Goal: Task Accomplishment & Management: Use online tool/utility

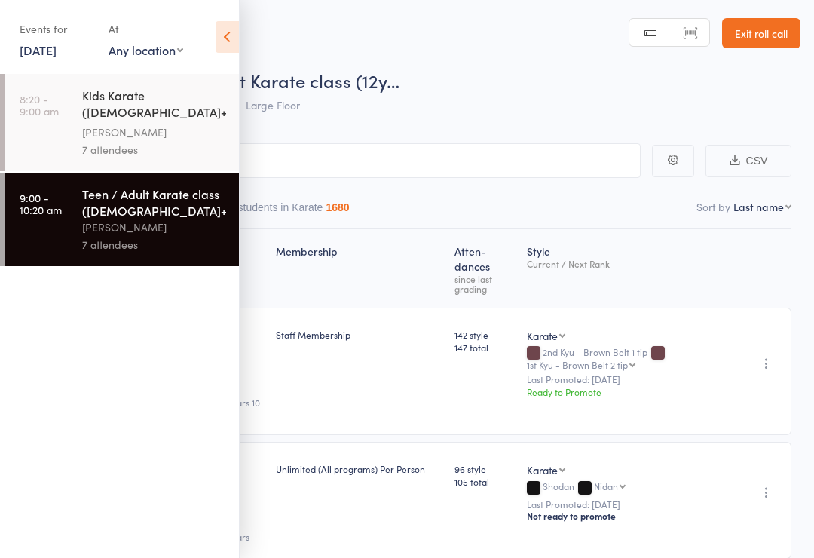
click at [57, 46] on link "[DATE]" at bounding box center [38, 49] width 37 height 17
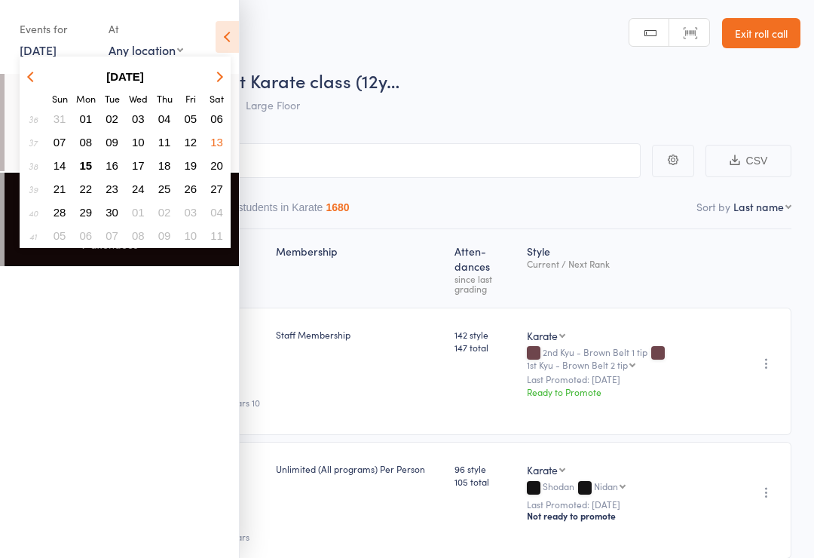
click at [94, 161] on button "15" at bounding box center [86, 165] width 23 height 20
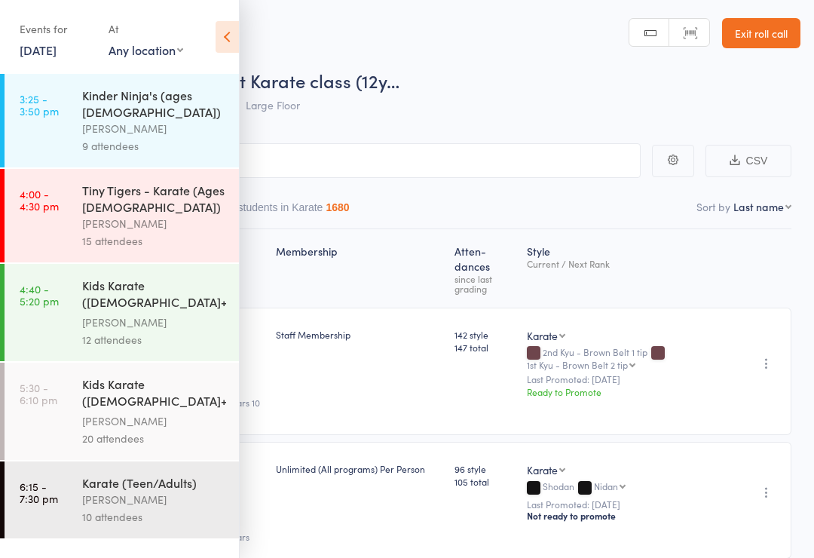
click at [85, 104] on div "Kinder Ninja's (ages [DEMOGRAPHIC_DATA])" at bounding box center [154, 103] width 144 height 33
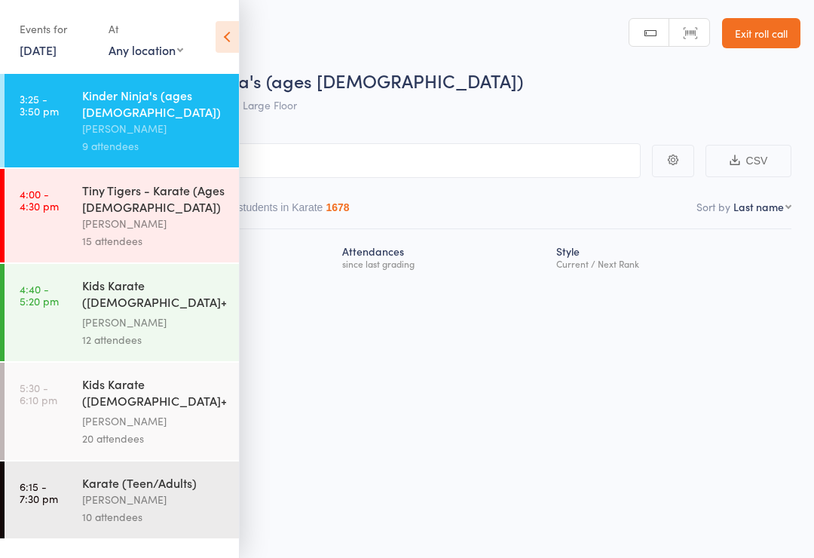
click at [216, 50] on icon at bounding box center [227, 37] width 23 height 32
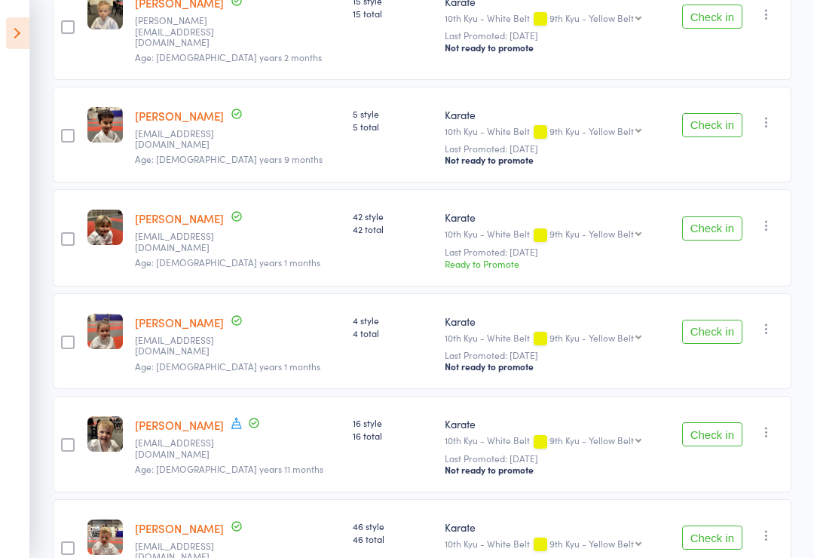
scroll to position [695, 0]
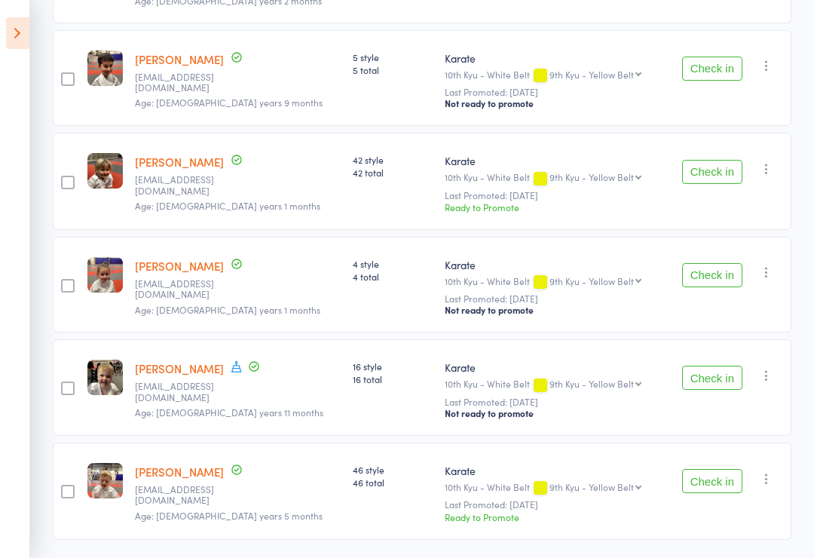
click at [717, 366] on button "Check in" at bounding box center [712, 378] width 60 height 24
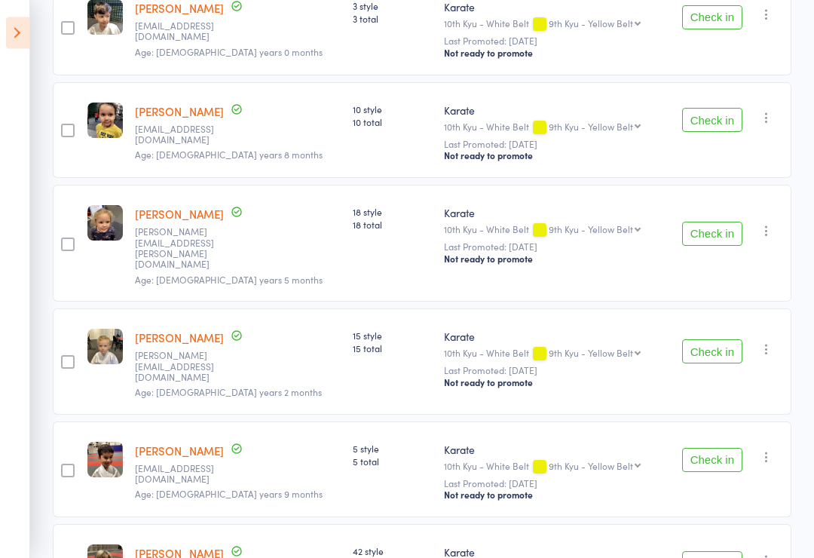
scroll to position [347, 0]
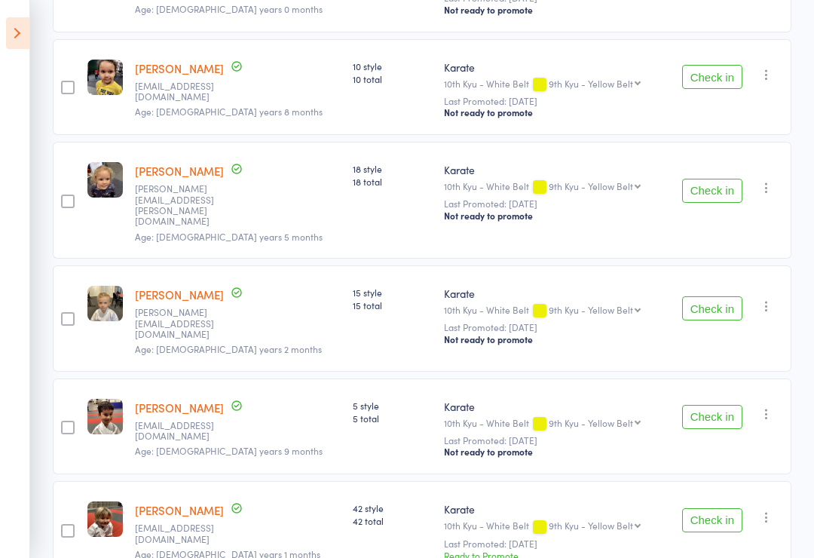
click at [717, 405] on button "Check in" at bounding box center [712, 417] width 60 height 24
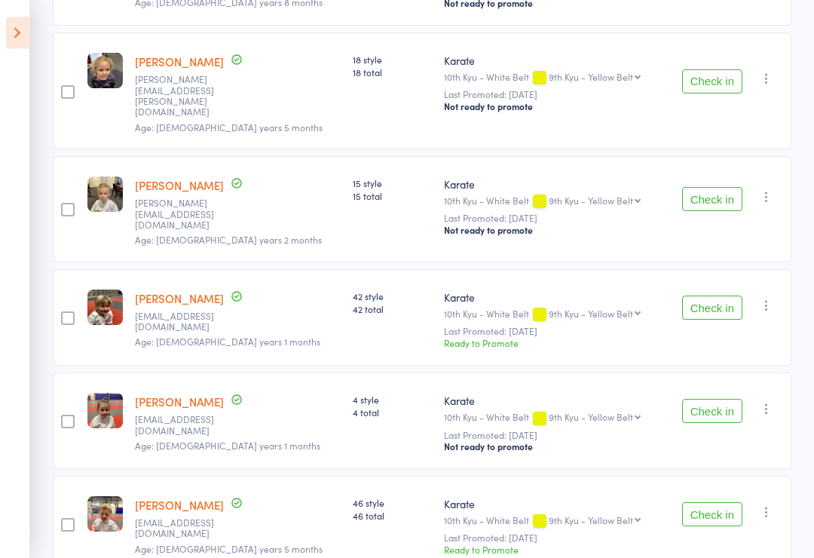
scroll to position [457, 0]
click at [708, 398] on button "Check in" at bounding box center [712, 410] width 60 height 24
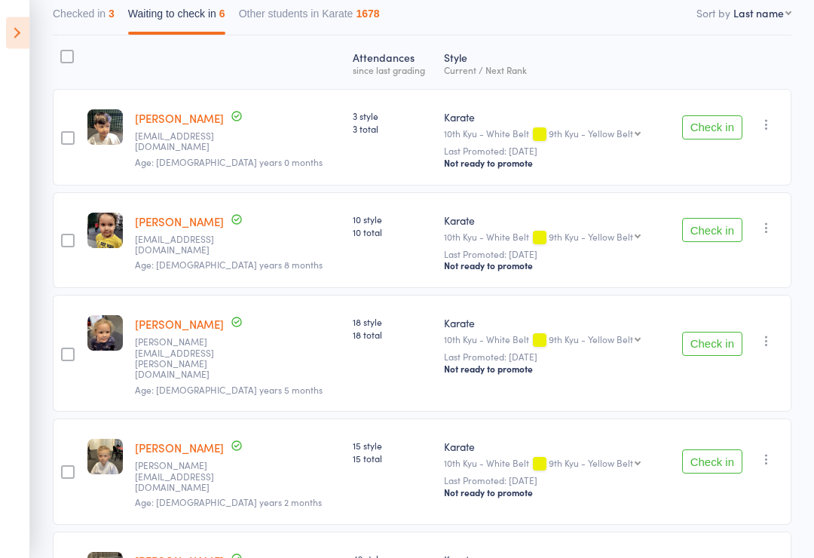
scroll to position [194, 0]
click at [710, 332] on button "Check in" at bounding box center [712, 344] width 60 height 24
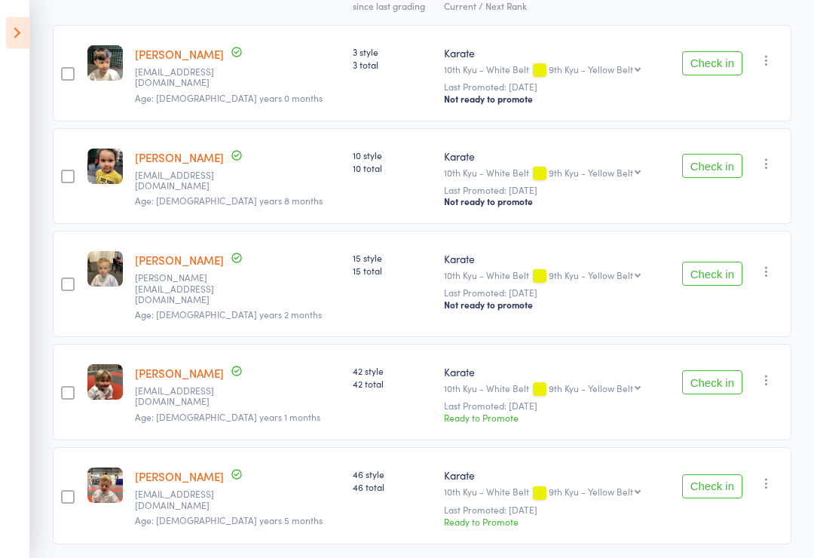
scroll to position [281, 0]
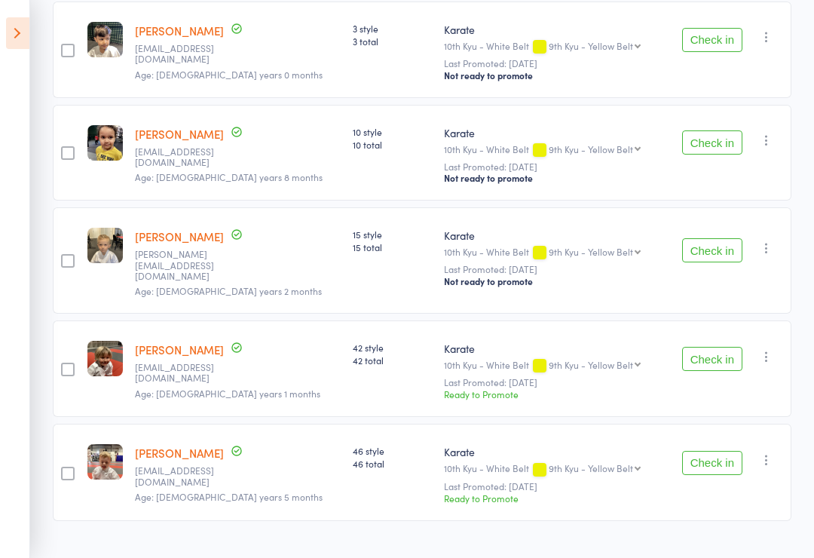
click at [717, 456] on button "Check in" at bounding box center [712, 463] width 60 height 24
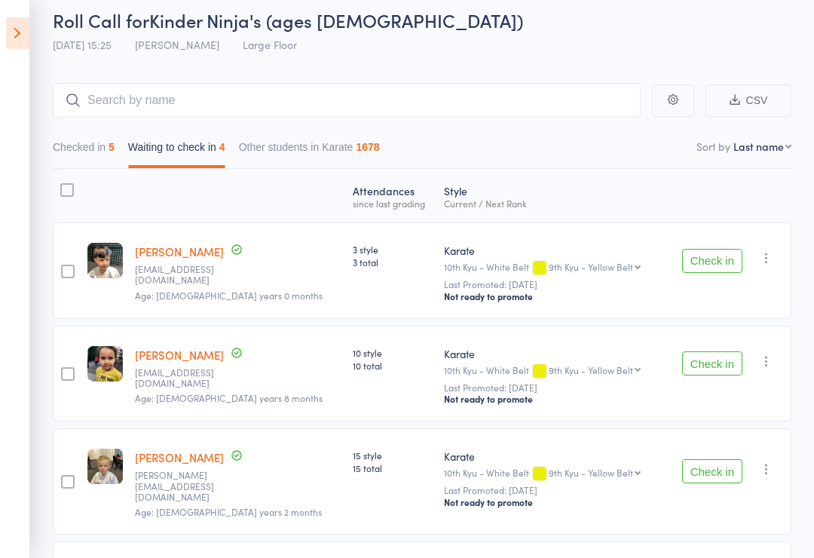
scroll to position [0, 0]
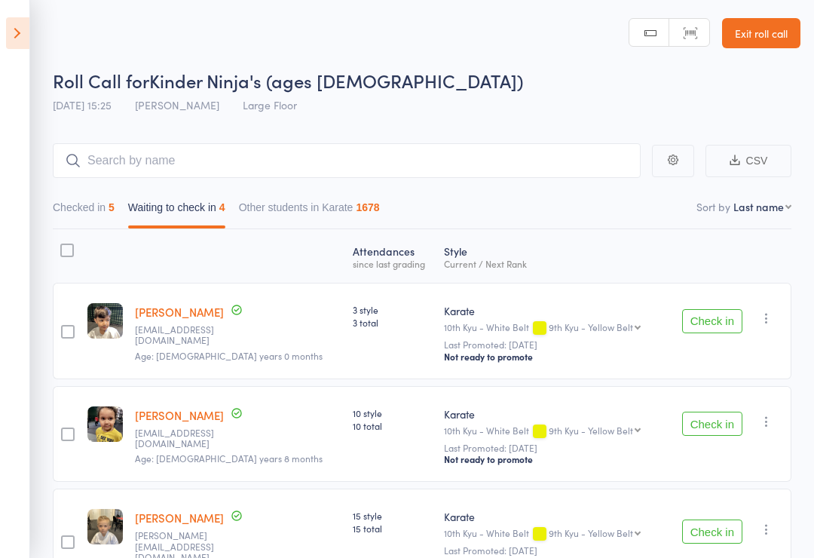
click at [23, 39] on icon at bounding box center [17, 33] width 23 height 32
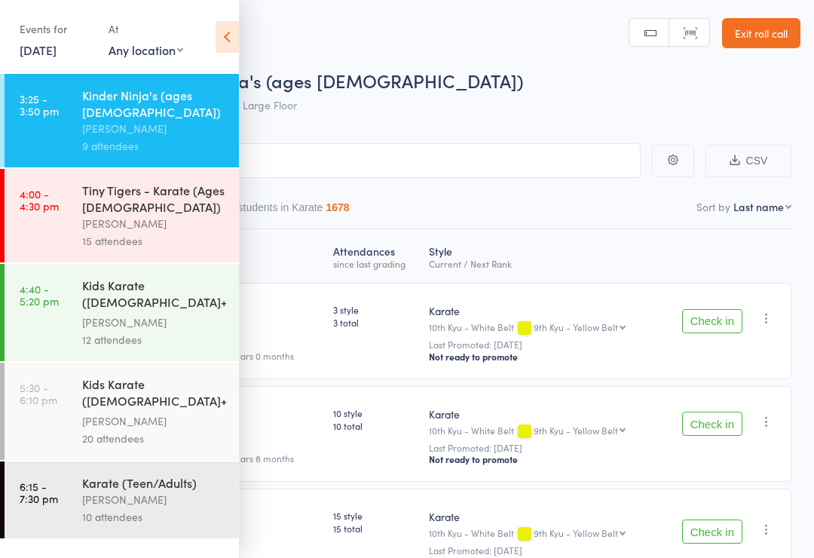
click at [122, 215] on div "[PERSON_NAME]" at bounding box center [154, 223] width 144 height 17
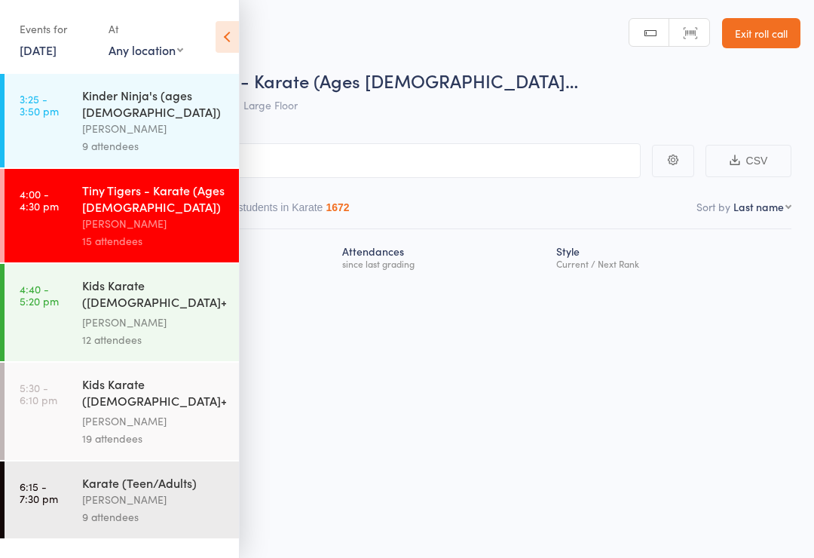
click at [228, 44] on icon at bounding box center [227, 37] width 23 height 32
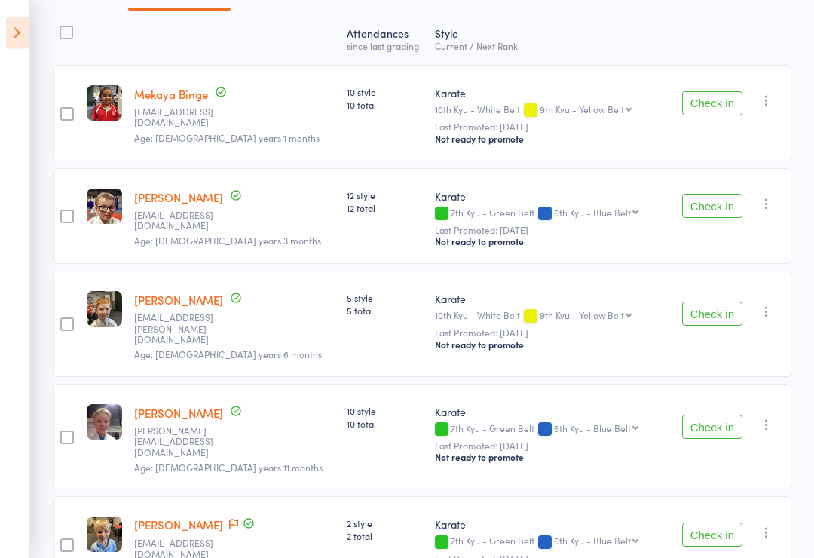
scroll to position [218, 0]
click at [730, 420] on button "Check in" at bounding box center [712, 427] width 60 height 24
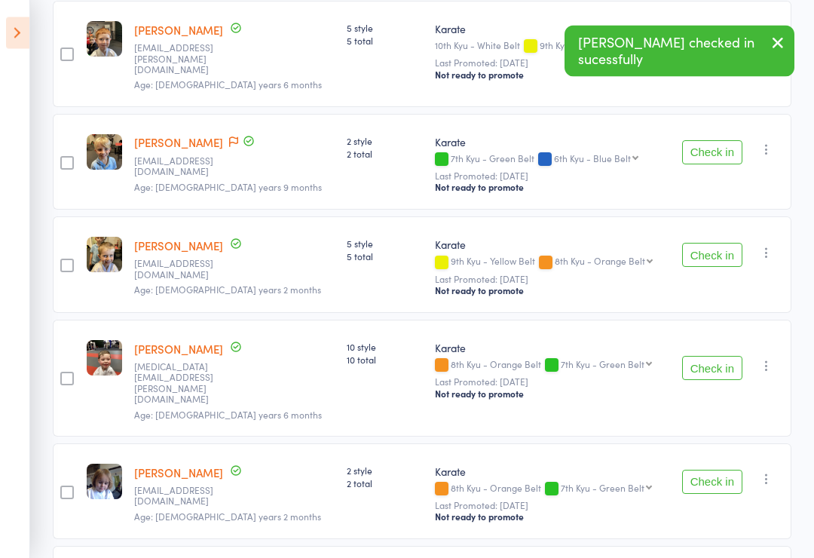
scroll to position [488, 0]
click at [723, 360] on button "Check in" at bounding box center [712, 368] width 60 height 24
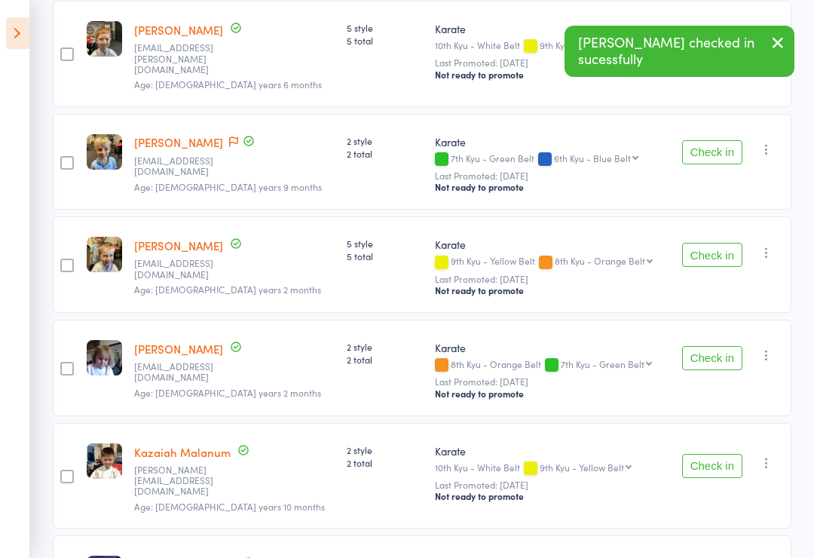
click at [728, 354] on button "Check in" at bounding box center [712, 358] width 60 height 24
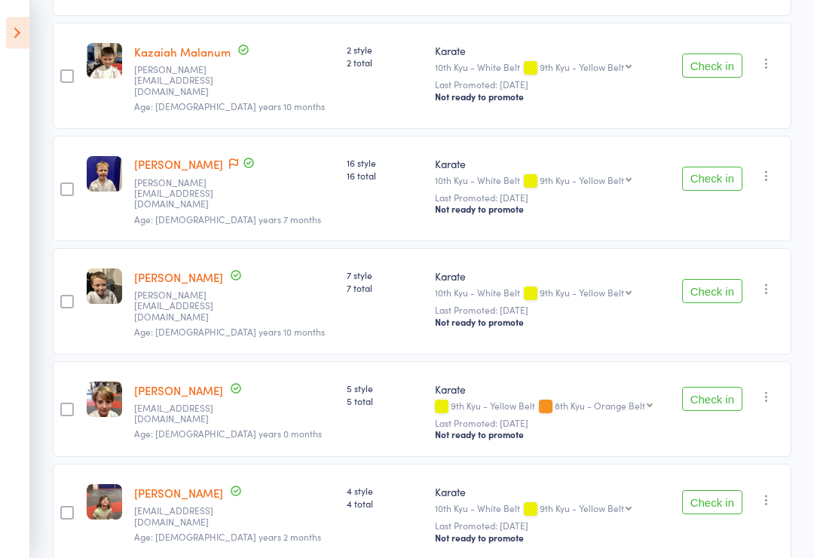
scroll to position [785, 0]
click at [714, 387] on button "Check in" at bounding box center [712, 399] width 60 height 24
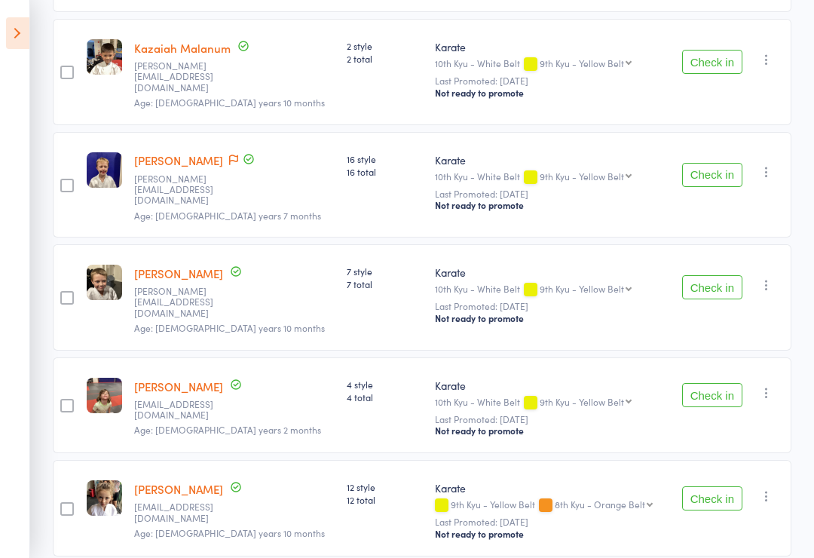
scroll to position [786, 0]
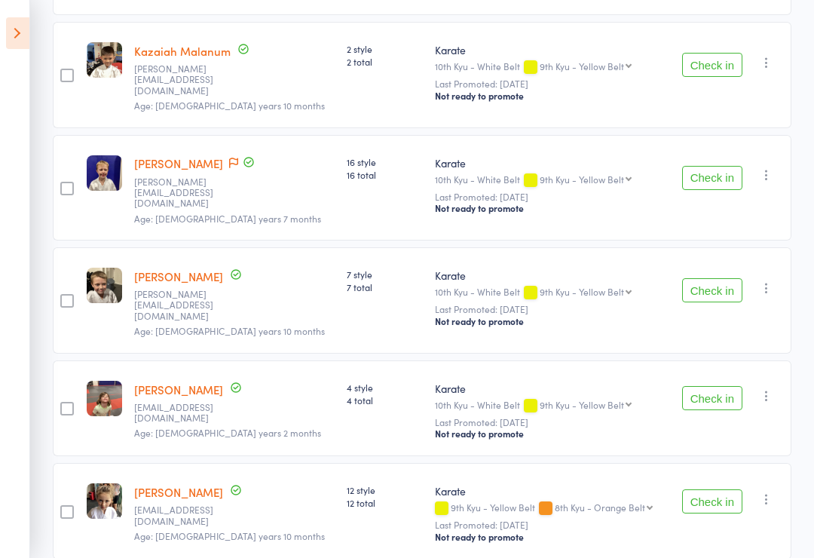
click at [716, 166] on button "Check in" at bounding box center [712, 178] width 60 height 24
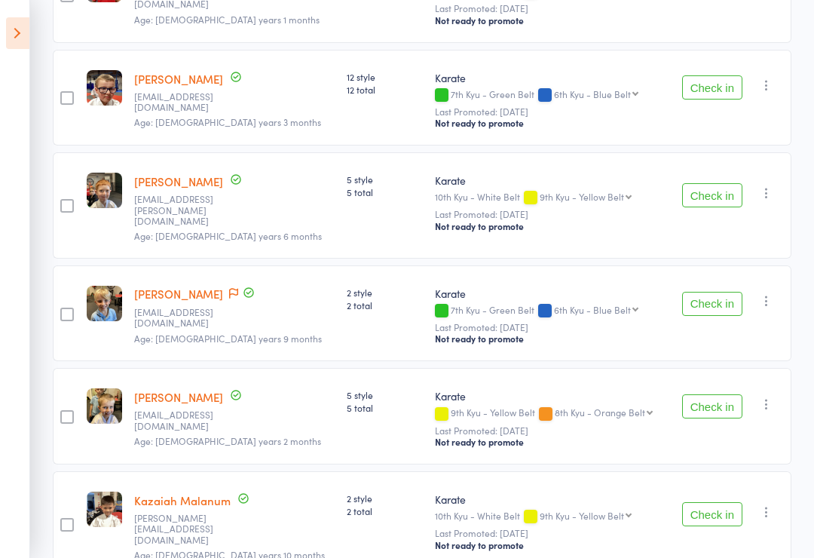
scroll to position [334, 0]
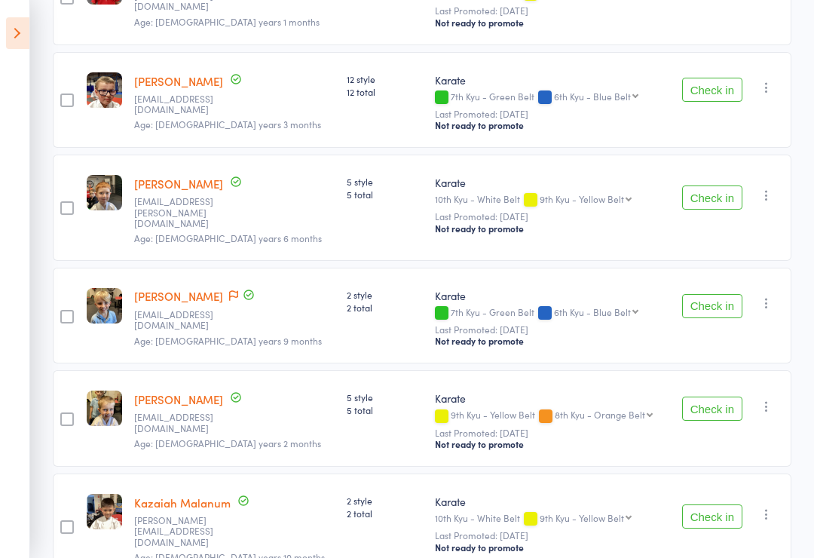
click at [712, 92] on button "Check in" at bounding box center [712, 90] width 60 height 24
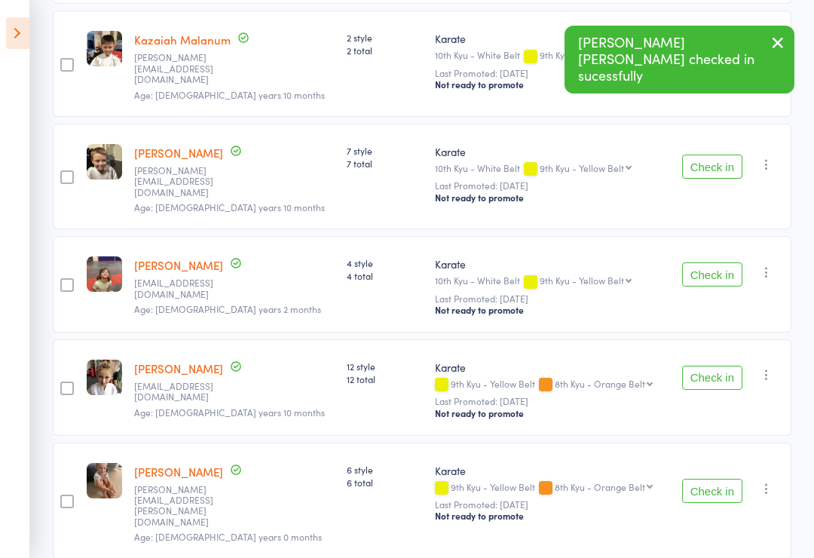
scroll to position [695, 0]
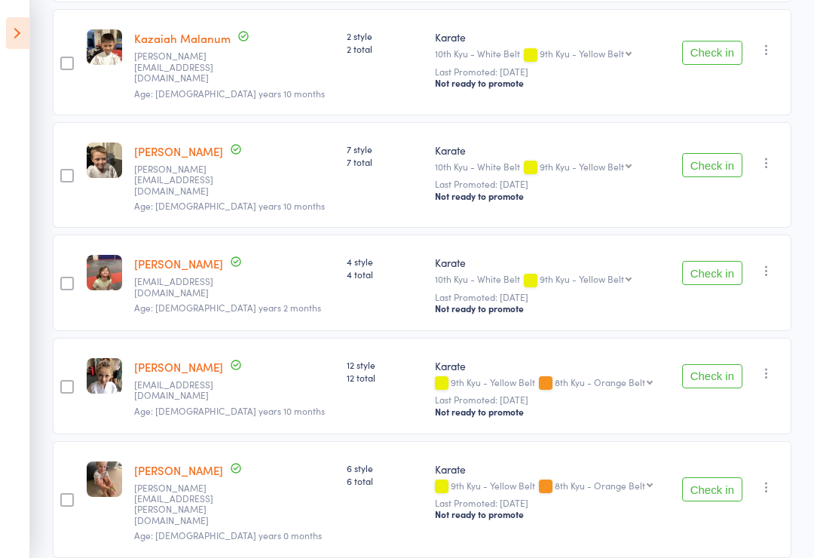
click at [719, 477] on button "Check in" at bounding box center [712, 489] width 60 height 24
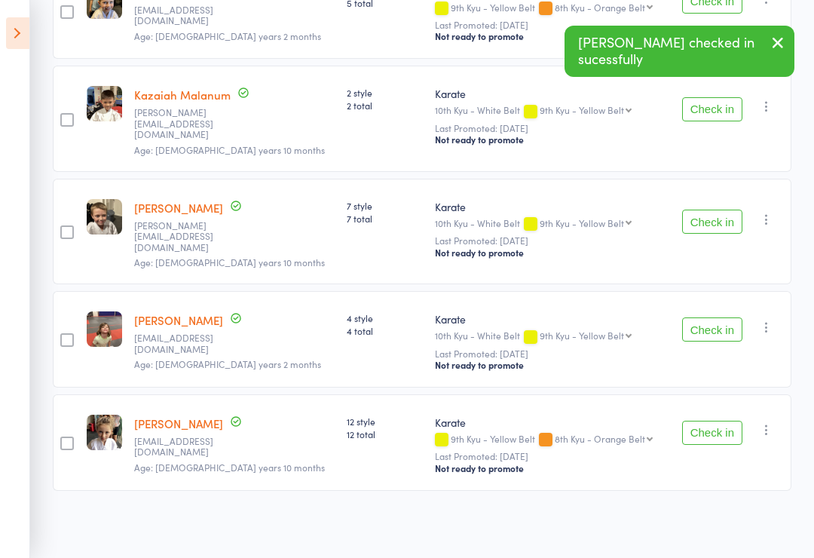
scroll to position [592, 0]
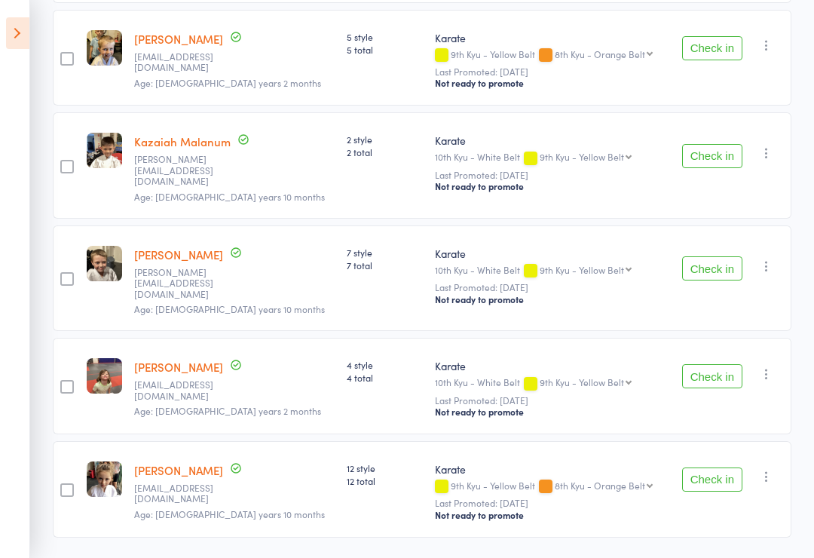
click at [719, 364] on button "Check in" at bounding box center [712, 376] width 60 height 24
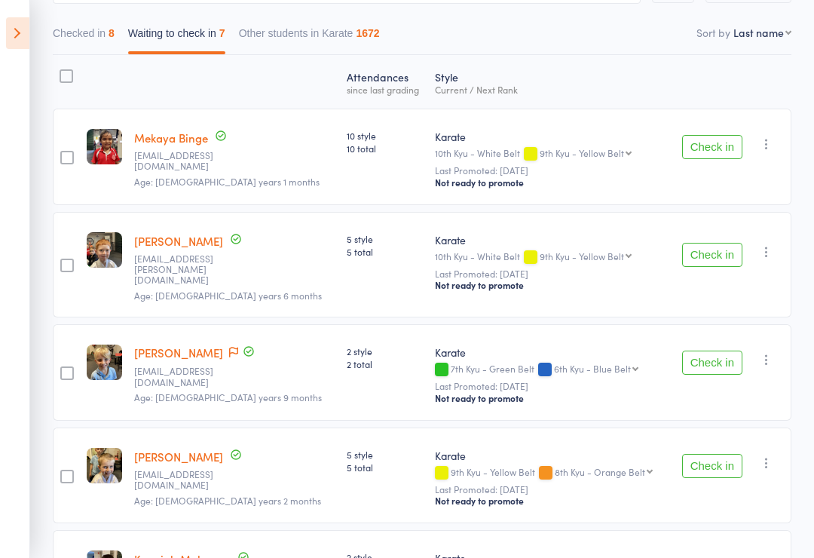
scroll to position [173, 0]
click at [725, 146] on button "Check in" at bounding box center [712, 148] width 60 height 24
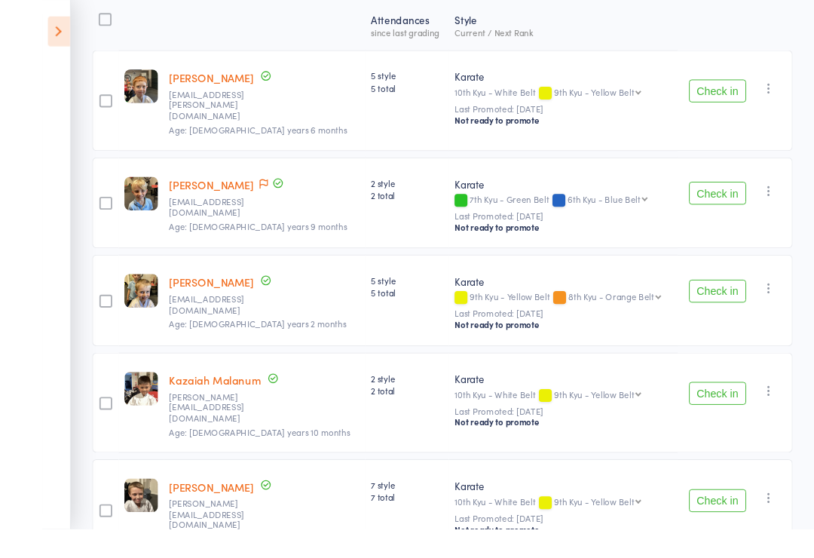
scroll to position [290, 0]
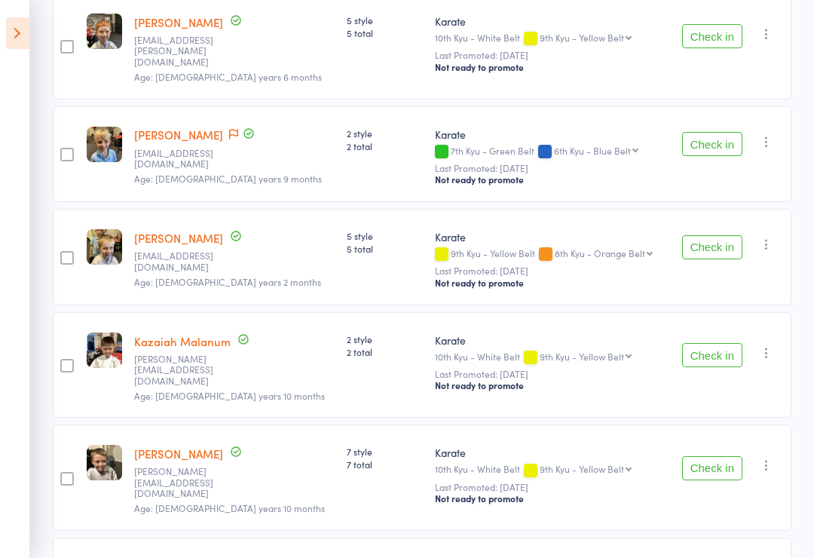
click at [720, 355] on button "Check in" at bounding box center [712, 355] width 60 height 24
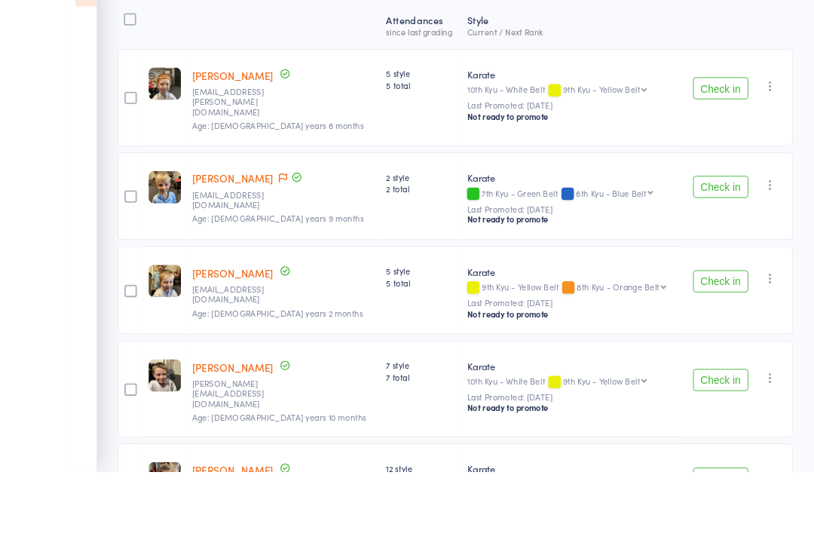
scroll to position [281, 0]
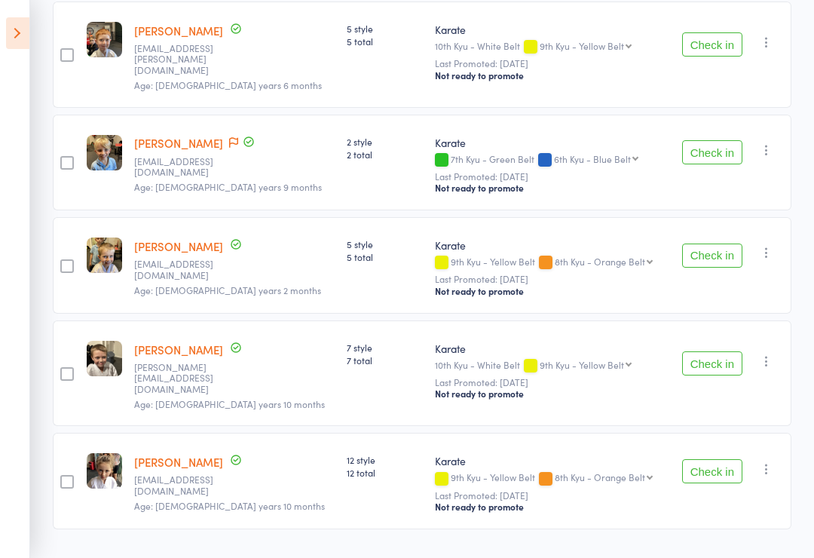
click at [715, 356] on button "Check in" at bounding box center [712, 363] width 60 height 24
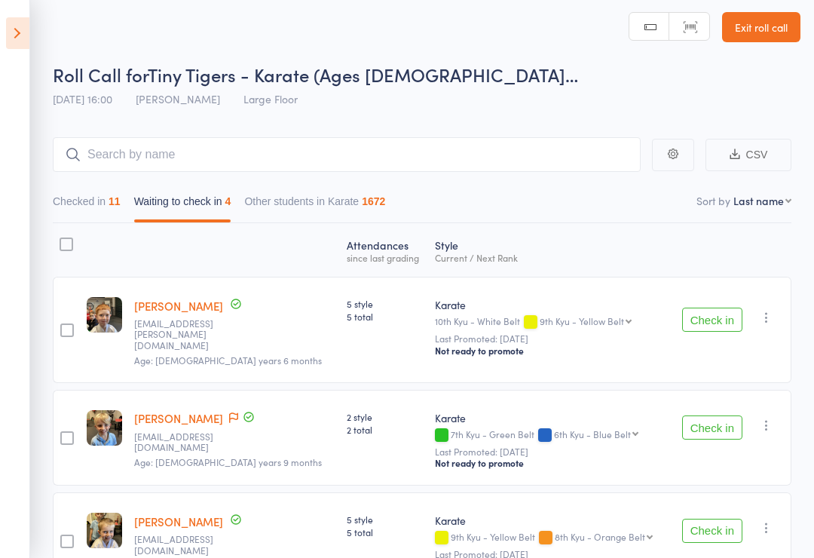
scroll to position [7, 0]
click at [116, 193] on button "Checked in 11" at bounding box center [87, 204] width 68 height 35
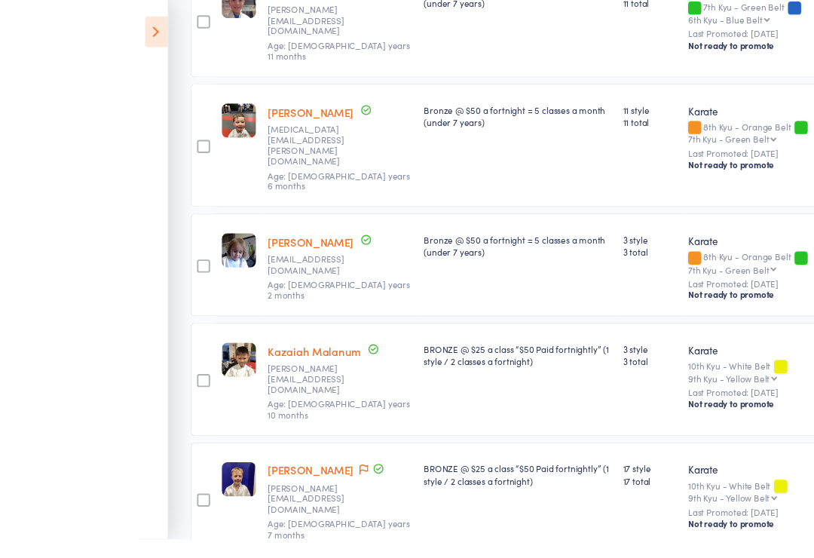
scroll to position [575, 0]
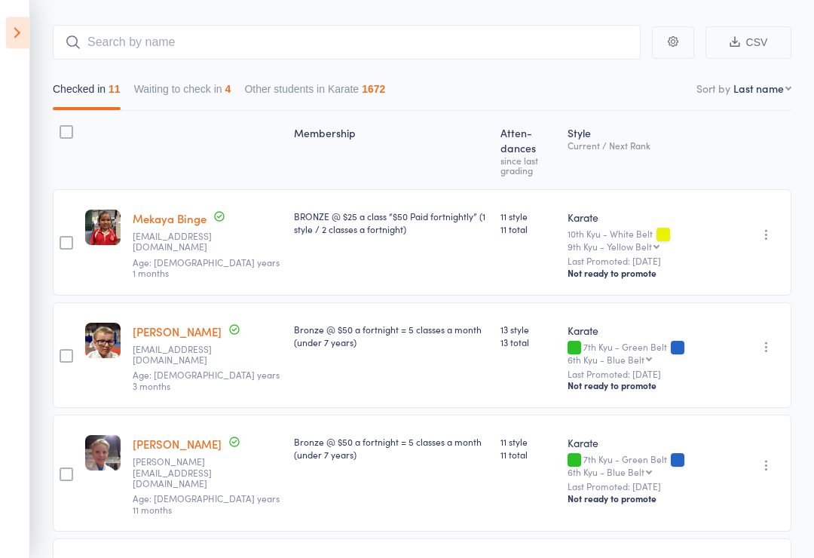
click at [206, 95] on button "Waiting to check in 4" at bounding box center [182, 93] width 97 height 35
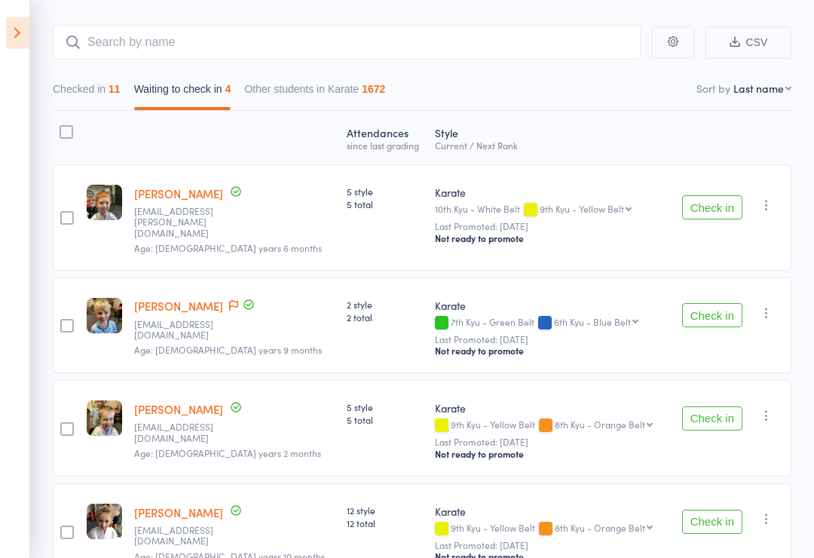
scroll to position [118, 0]
click at [714, 414] on button "Check in" at bounding box center [712, 418] width 60 height 24
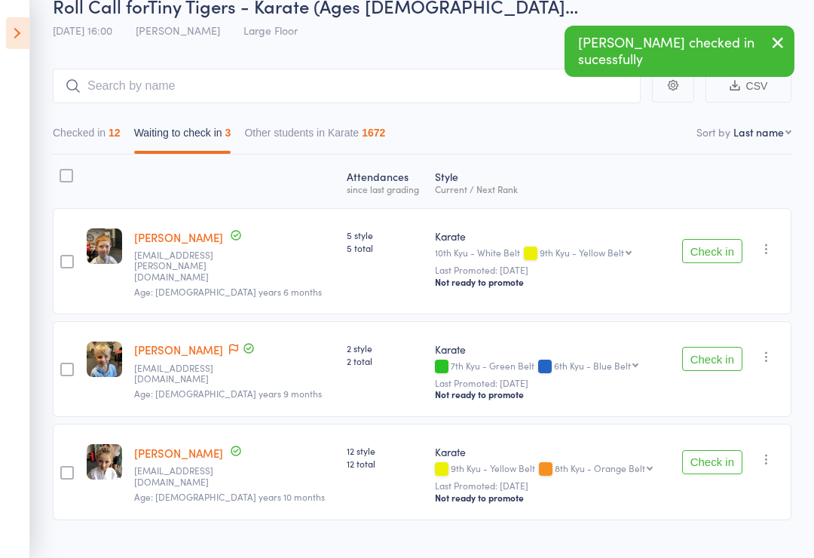
click at [723, 347] on button "Check in" at bounding box center [712, 359] width 60 height 24
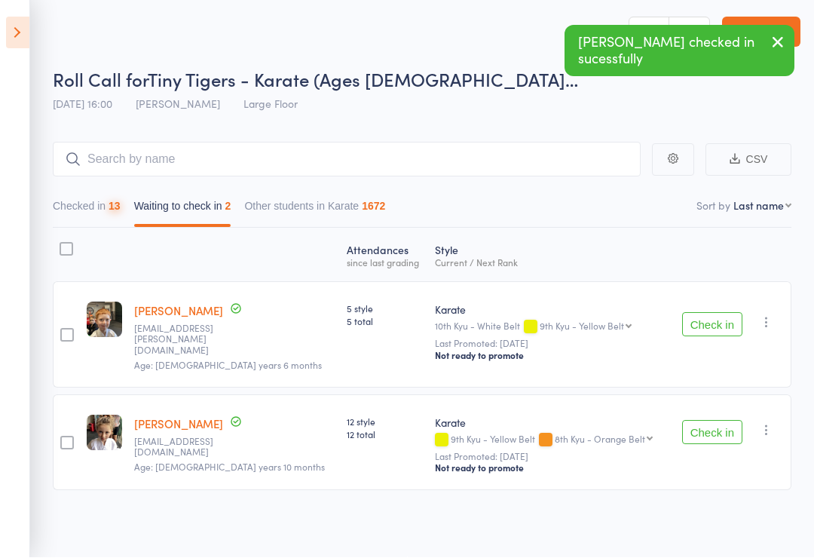
scroll to position [11, 0]
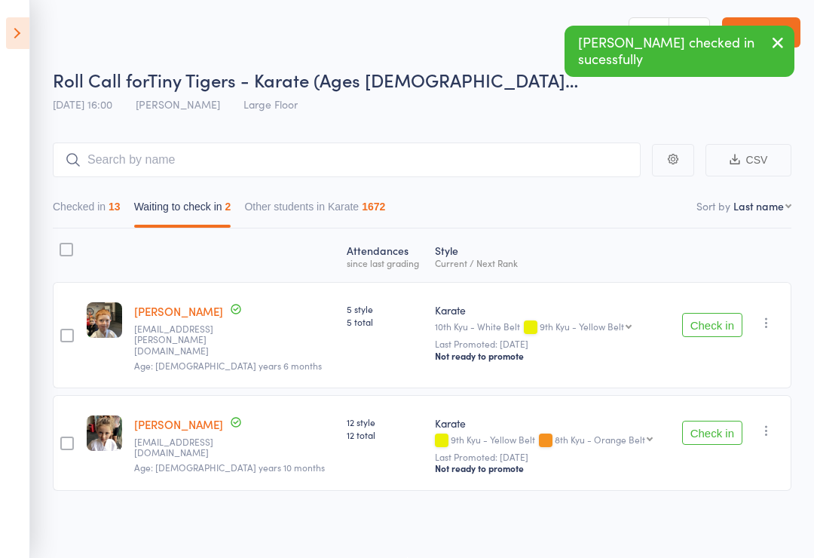
click at [723, 423] on button "Check in" at bounding box center [712, 433] width 60 height 24
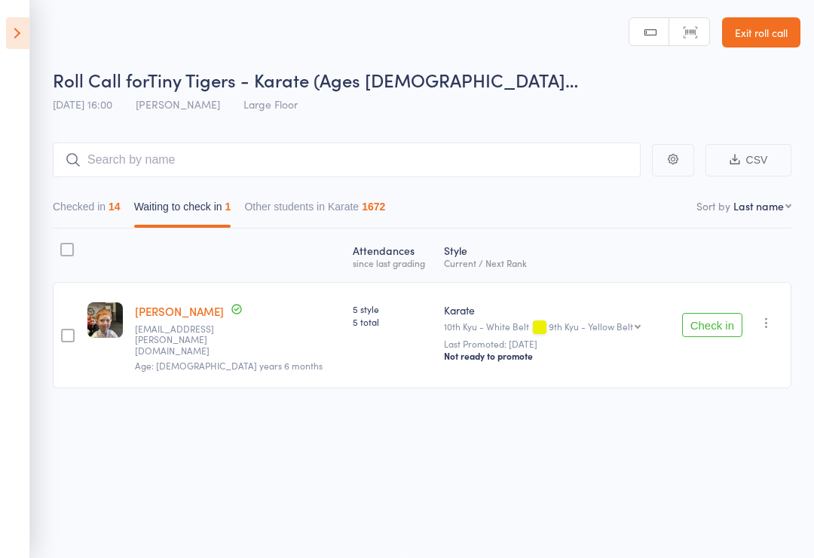
click at [28, 44] on icon at bounding box center [17, 33] width 23 height 32
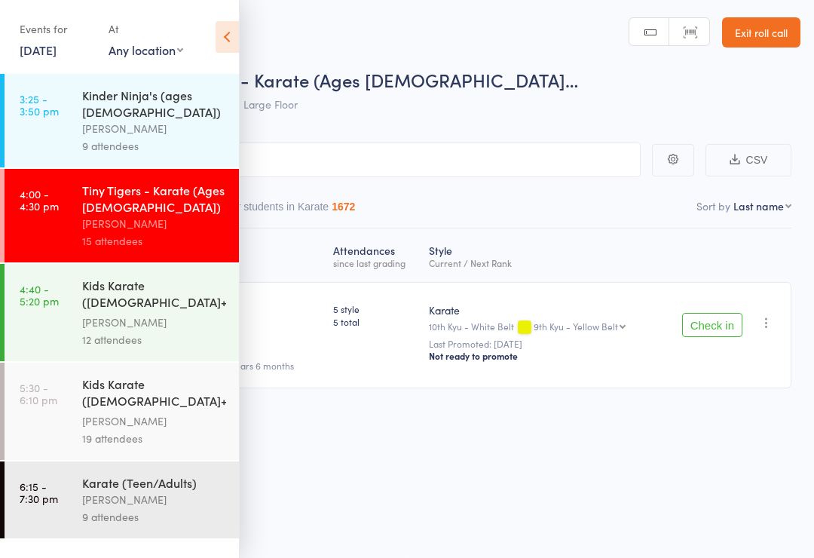
click at [173, 491] on div "[PERSON_NAME]" at bounding box center [154, 499] width 144 height 17
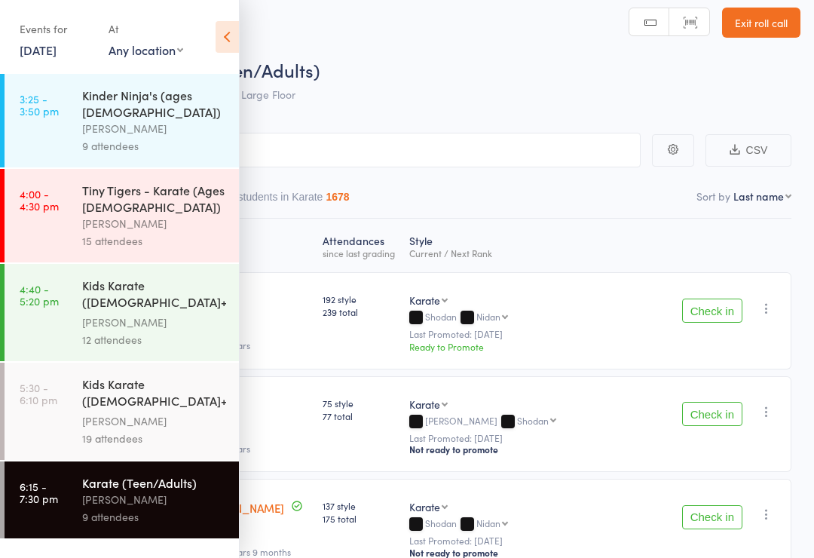
click at [236, 29] on icon at bounding box center [227, 37] width 23 height 32
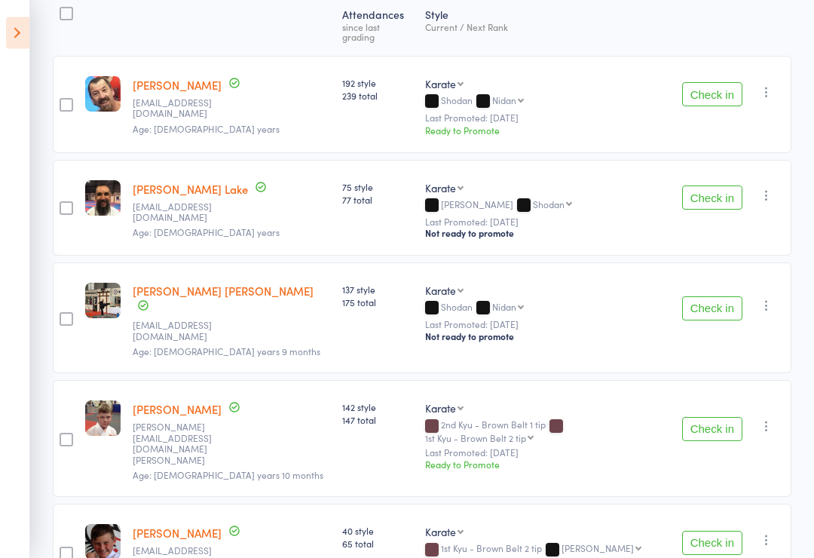
scroll to position [225, 0]
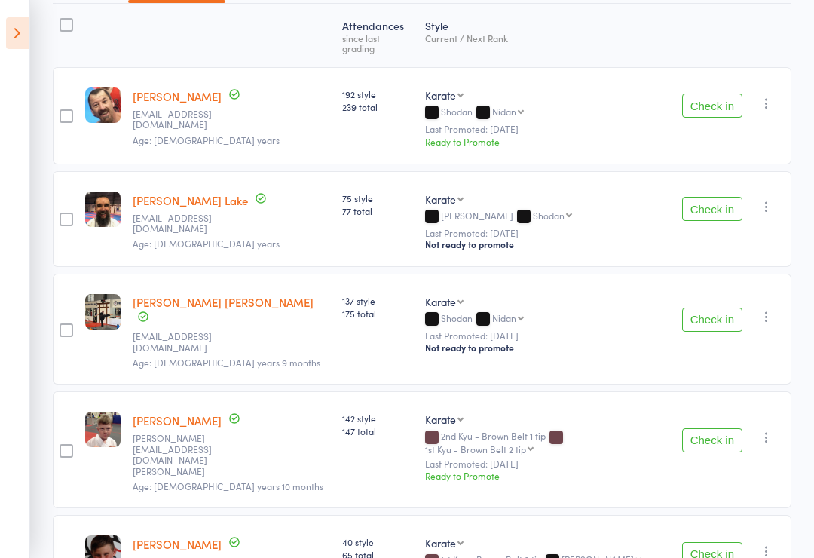
click at [28, 48] on icon at bounding box center [17, 33] width 23 height 32
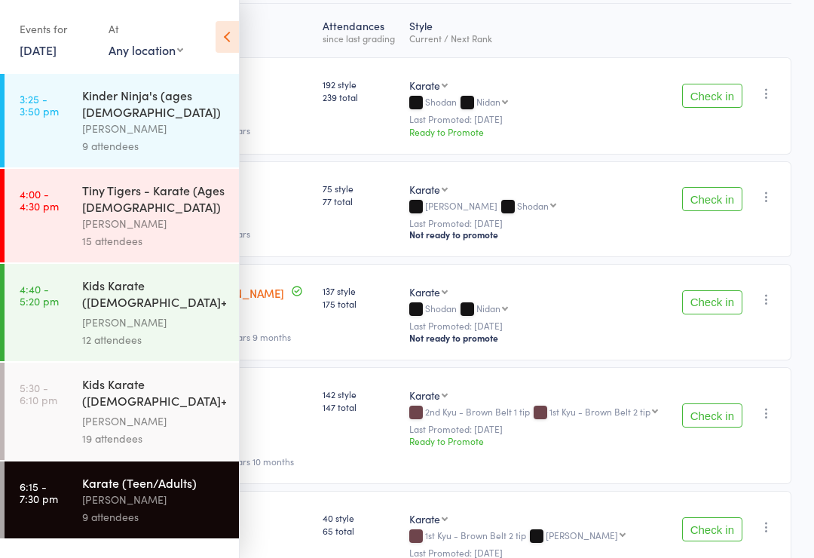
click at [210, 121] on div "[PERSON_NAME]" at bounding box center [154, 128] width 144 height 17
click at [228, 21] on icon at bounding box center [227, 37] width 23 height 32
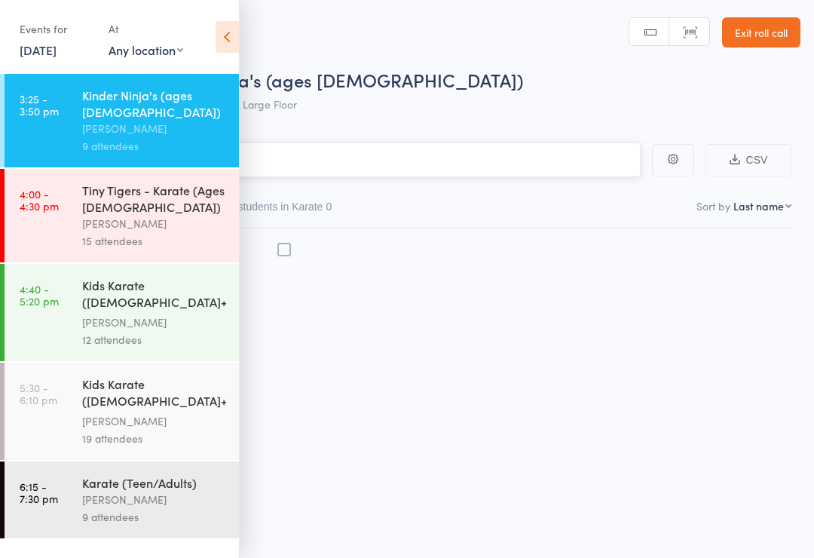
scroll to position [11, 0]
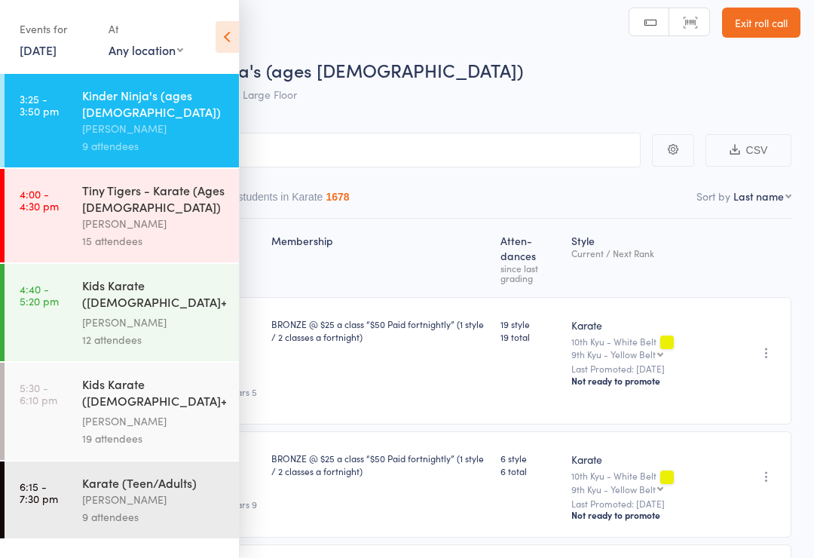
click at [176, 198] on div "Tiny Tigers - Karate (Ages [DEMOGRAPHIC_DATA])" at bounding box center [154, 198] width 144 height 33
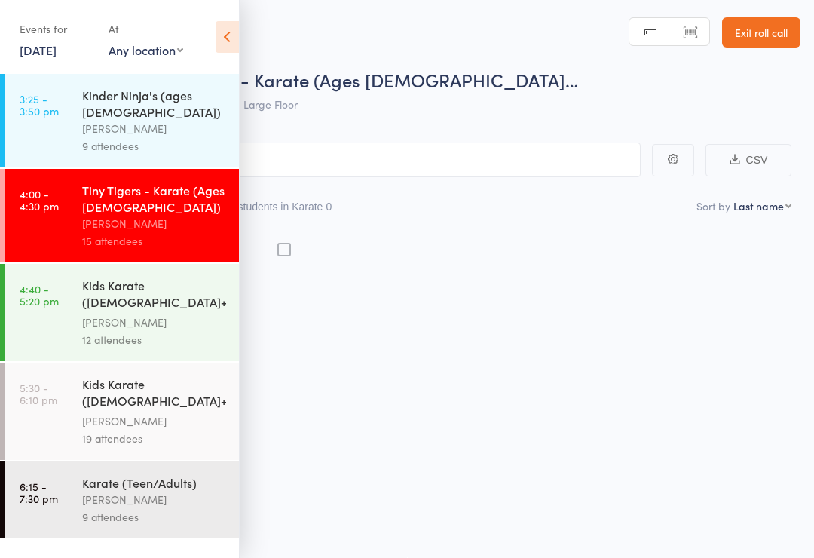
click at [149, 188] on div "Tiny Tigers - Karate (Ages [DEMOGRAPHIC_DATA])" at bounding box center [154, 198] width 144 height 33
click at [226, 44] on icon at bounding box center [227, 37] width 23 height 32
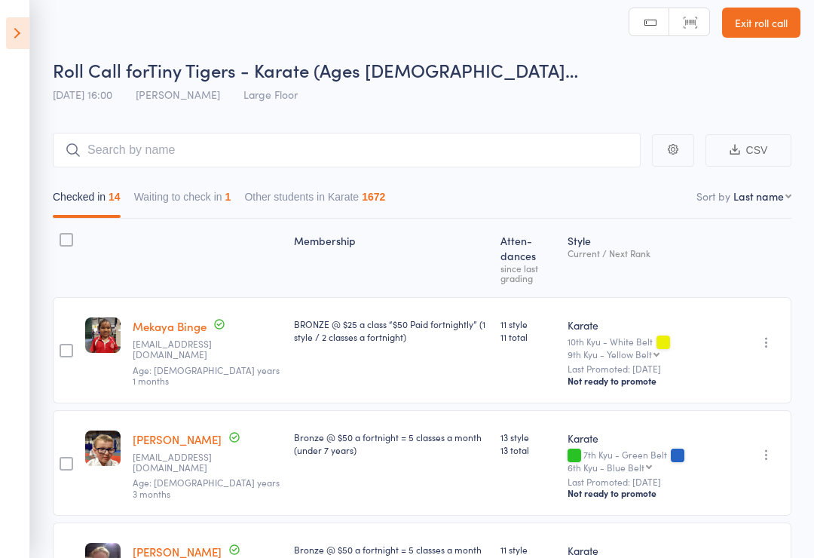
click at [202, 194] on button "Waiting to check in 1" at bounding box center [182, 200] width 97 height 35
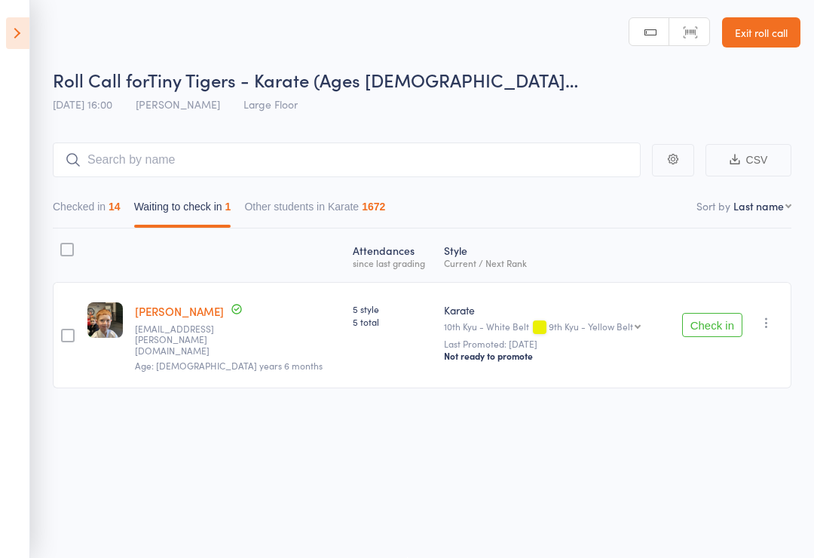
click at [715, 314] on button "Check in" at bounding box center [712, 325] width 60 height 24
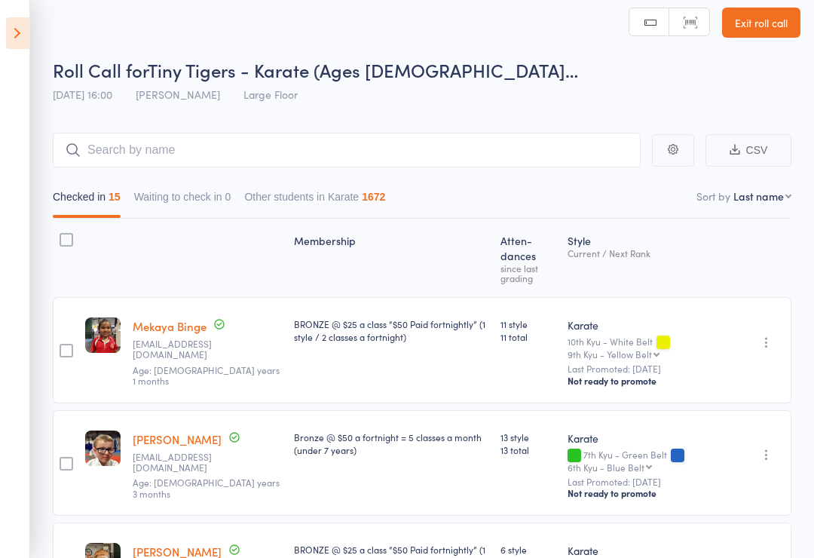
click at [29, 45] on icon at bounding box center [17, 33] width 23 height 32
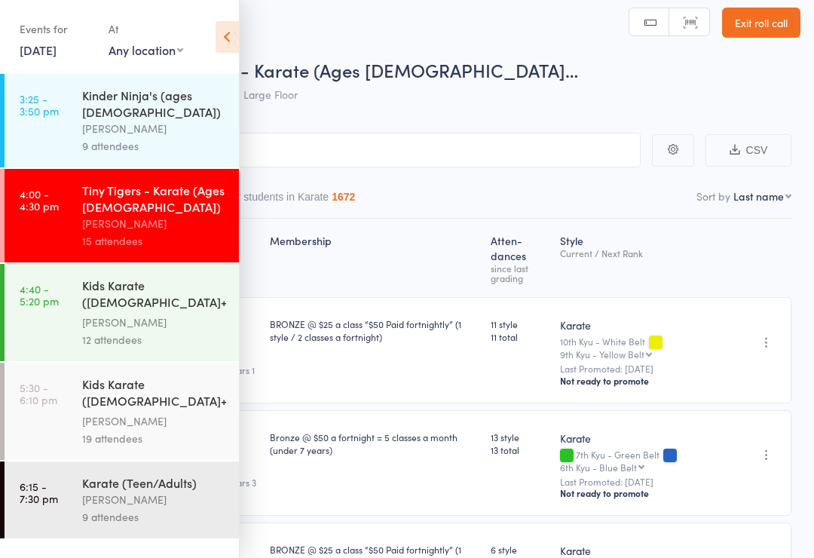
click at [162, 293] on div "Kids Karate ([DEMOGRAPHIC_DATA]+) Intermediate+" at bounding box center [154, 295] width 144 height 37
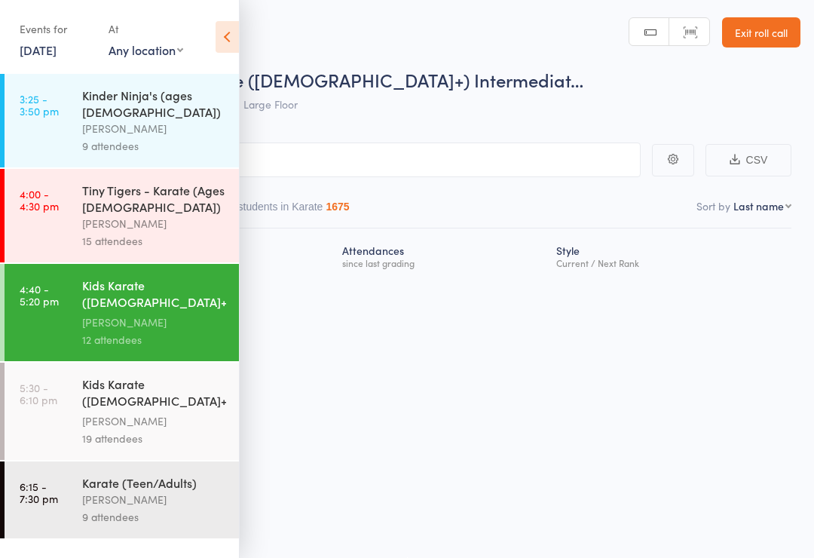
click at [236, 38] on icon at bounding box center [227, 37] width 23 height 32
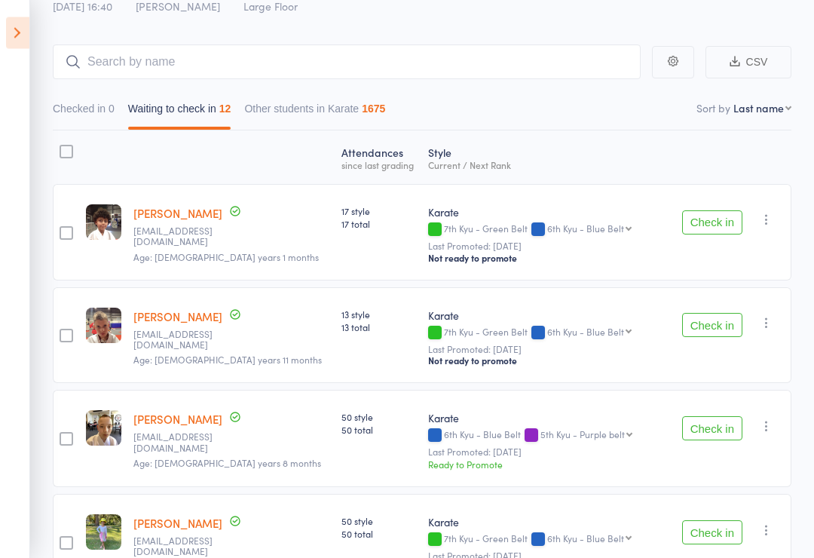
scroll to position [107, 0]
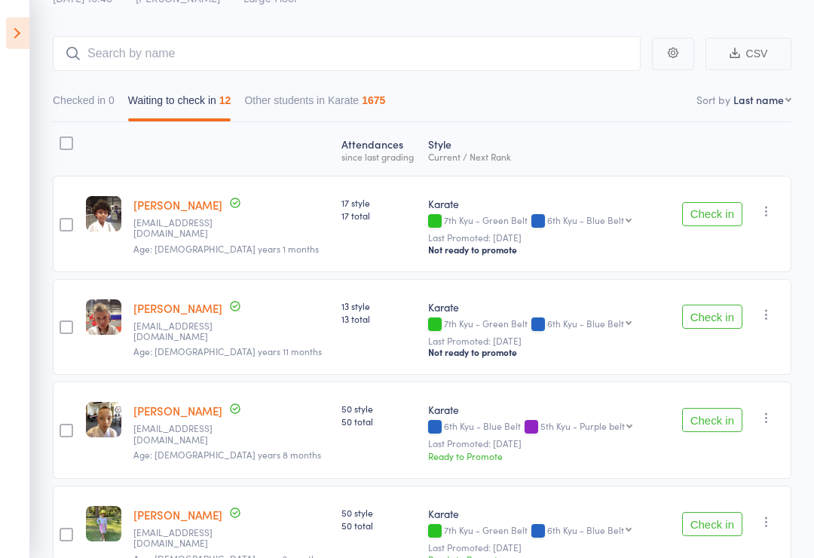
click at [730, 420] on button "Check in" at bounding box center [712, 420] width 60 height 24
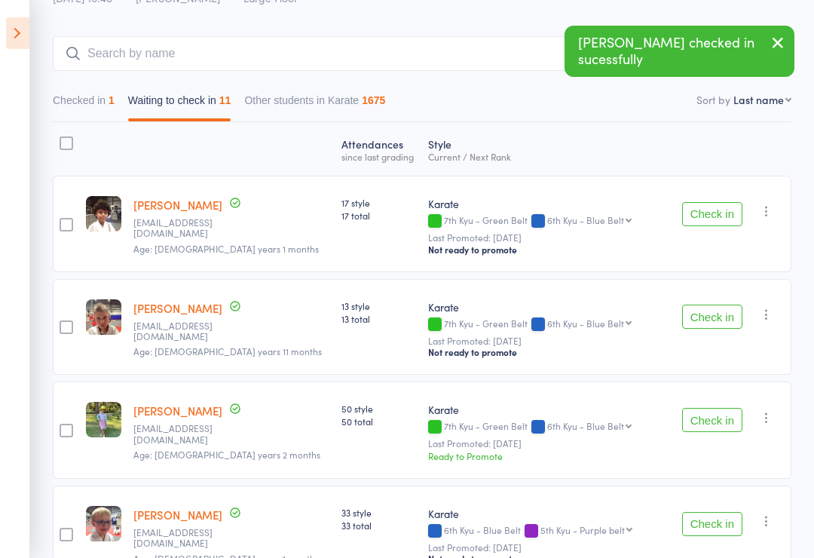
click at [725, 423] on button "Check in" at bounding box center [712, 420] width 60 height 24
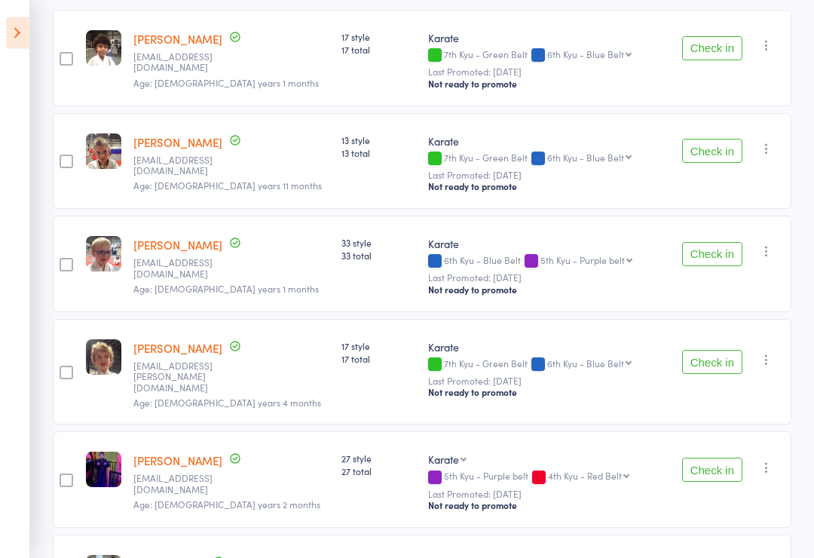
scroll to position [274, 0]
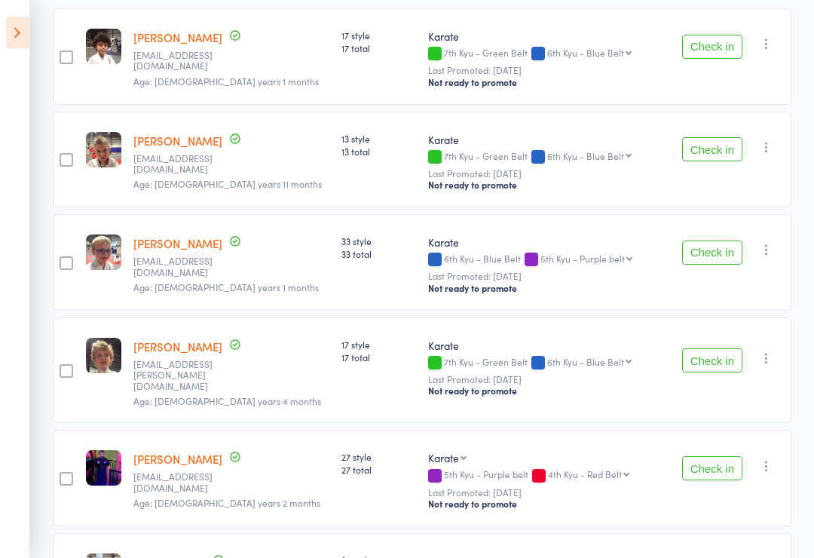
click at [713, 463] on button "Check in" at bounding box center [712, 469] width 60 height 24
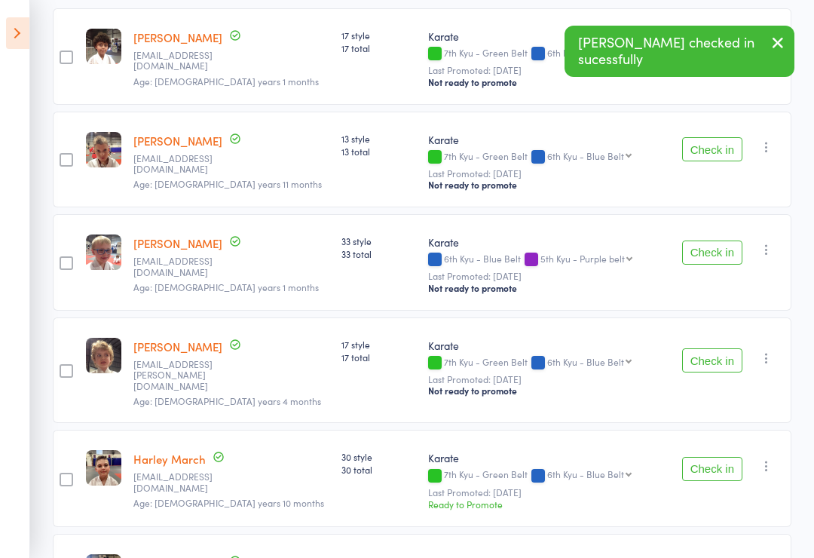
click at [715, 155] on button "Check in" at bounding box center [712, 149] width 60 height 24
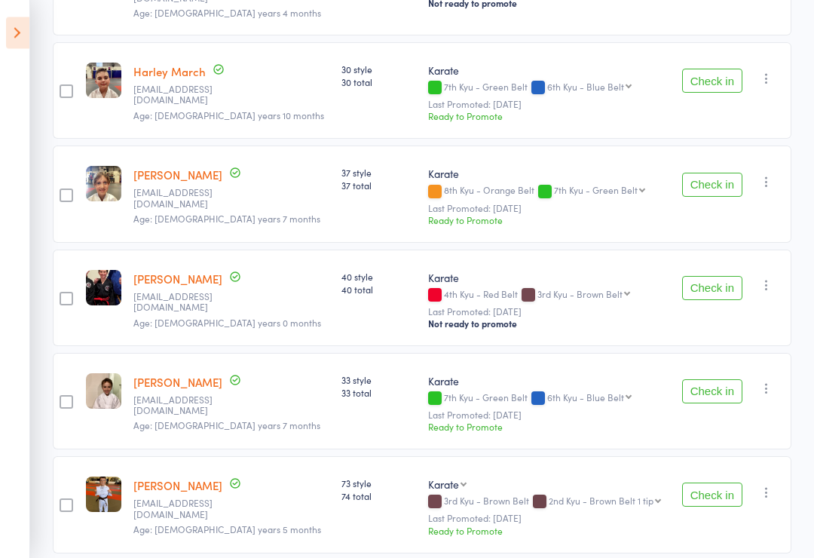
scroll to position [559, 0]
click at [714, 385] on button "Check in" at bounding box center [712, 391] width 60 height 24
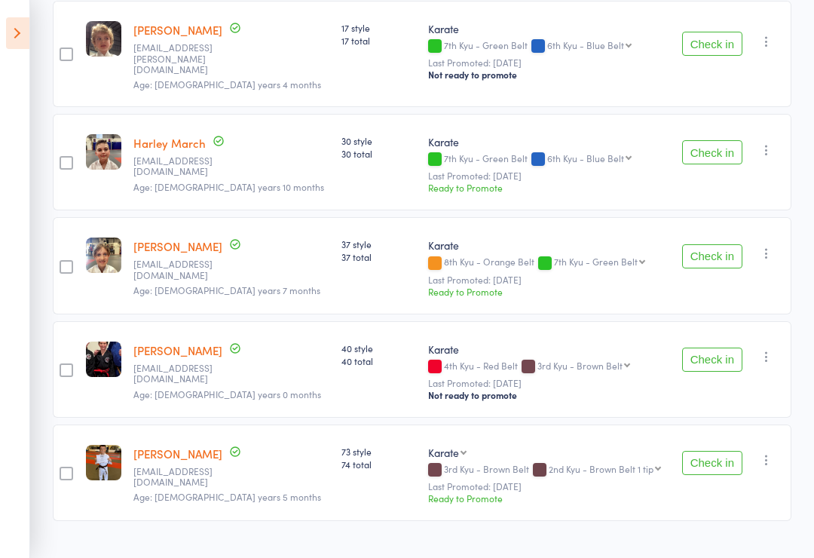
click at [729, 248] on button "Check in" at bounding box center [712, 256] width 60 height 24
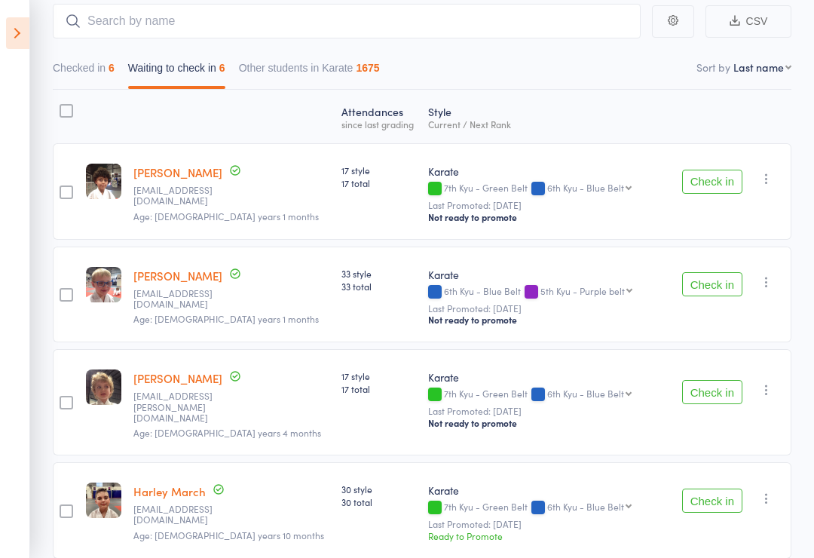
scroll to position [139, 0]
click at [712, 183] on button "Check in" at bounding box center [712, 182] width 60 height 24
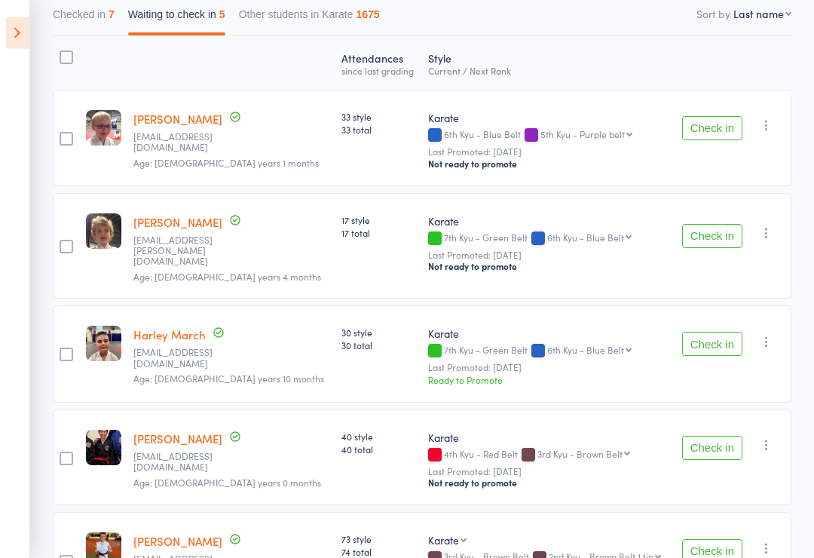
scroll to position [188, 0]
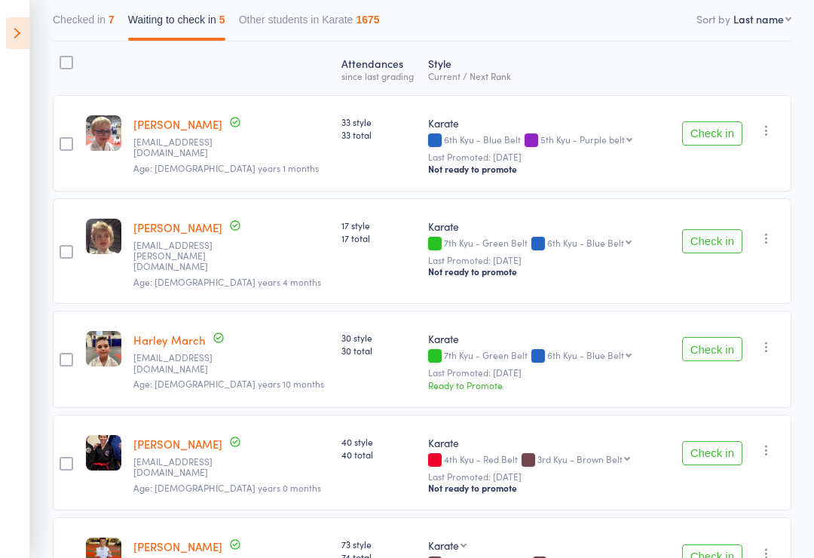
click at [712, 446] on button "Check in" at bounding box center [712, 453] width 60 height 24
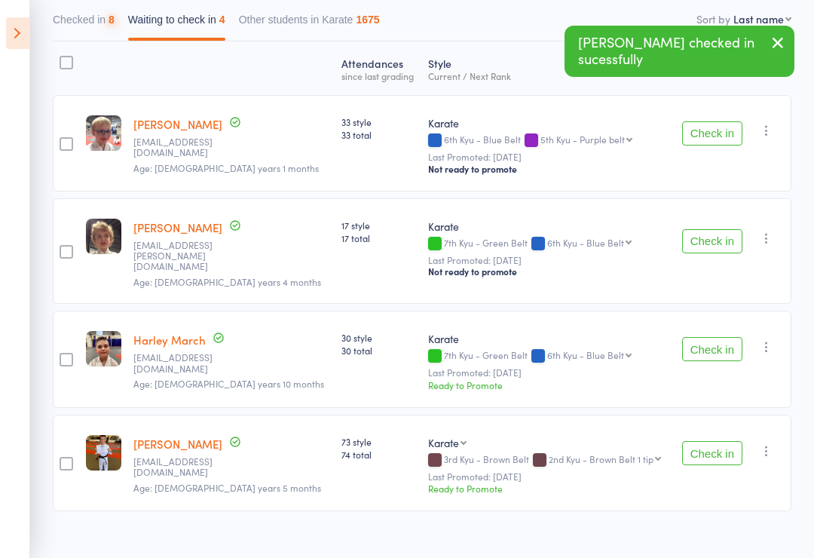
scroll to position [178, 0]
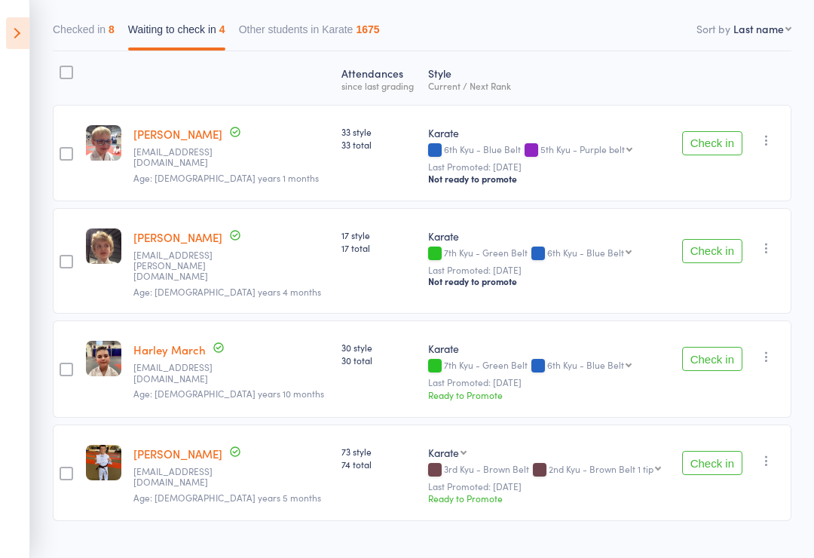
click at [718, 458] on button "Check in" at bounding box center [712, 463] width 60 height 24
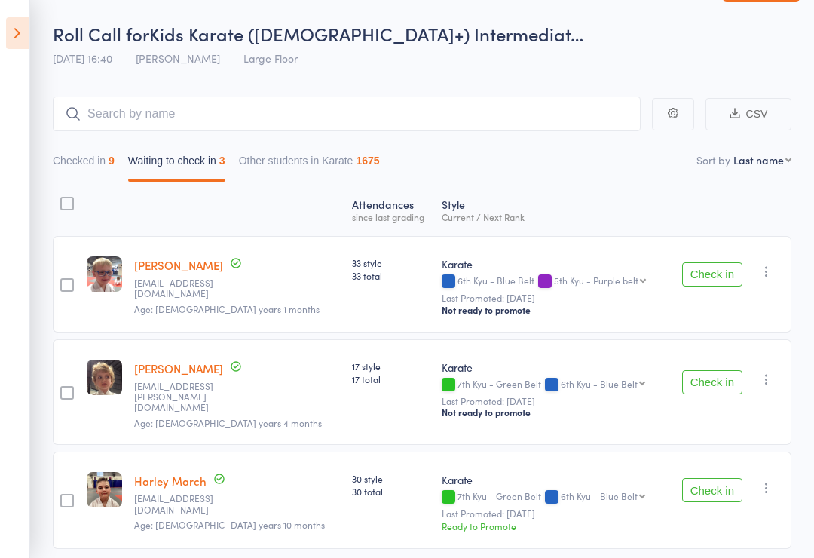
scroll to position [75, 0]
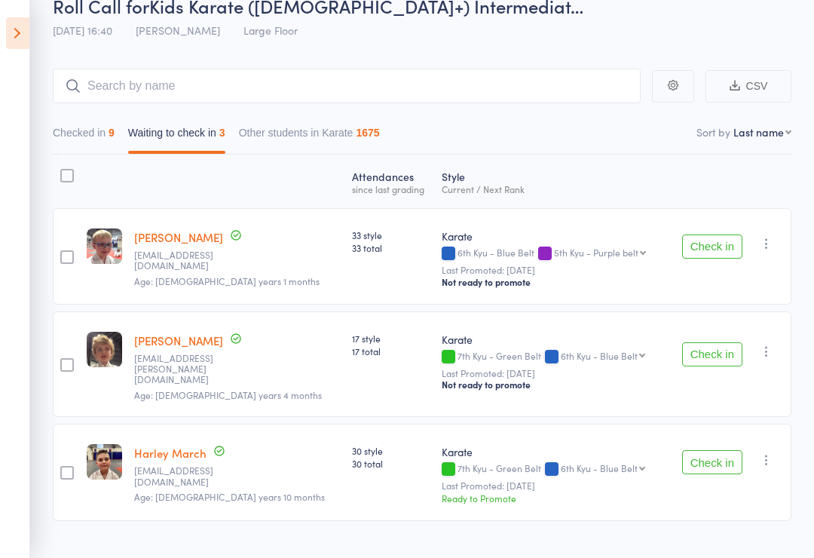
click at [714, 250] on button "Check in" at bounding box center [712, 246] width 60 height 24
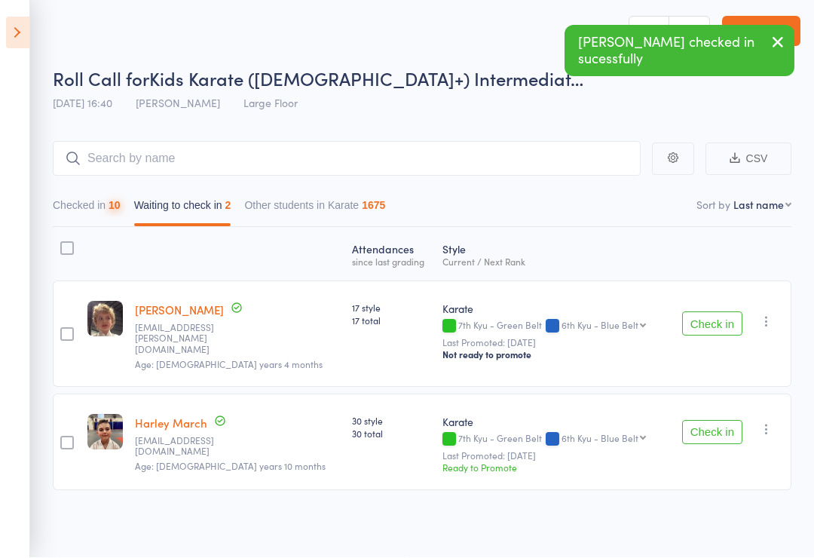
scroll to position [11, 0]
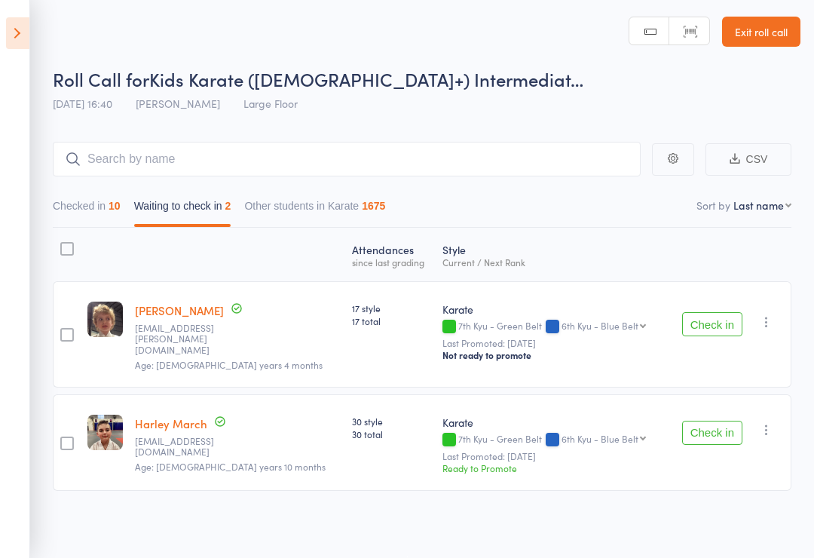
click at [722, 421] on button "Check in" at bounding box center [712, 433] width 60 height 24
